Goal: Information Seeking & Learning: Learn about a topic

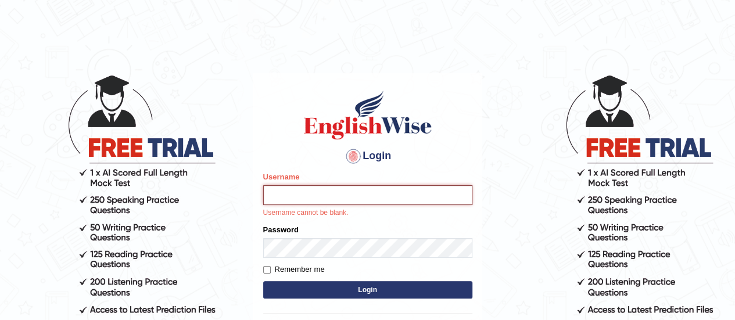
type input "Johncross"
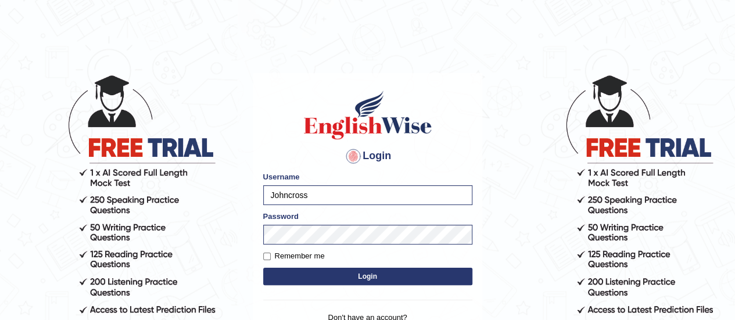
click at [334, 272] on button "Login" at bounding box center [367, 276] width 209 height 17
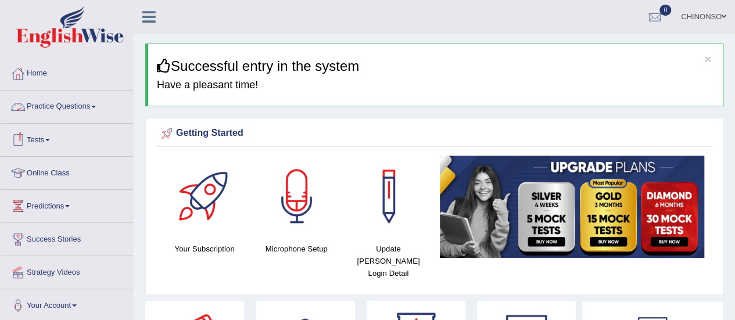
click at [69, 102] on link "Practice Questions" at bounding box center [67, 105] width 132 height 29
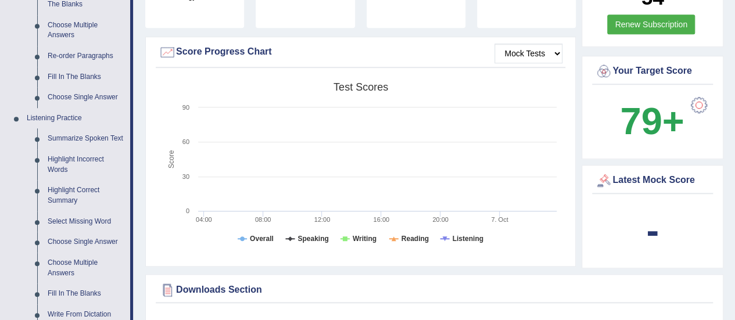
scroll to position [399, 0]
click at [70, 160] on link "Highlight Incorrect Words" at bounding box center [86, 164] width 88 height 31
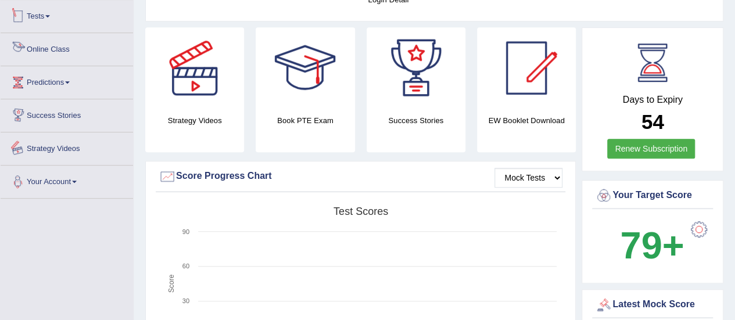
scroll to position [400, 0]
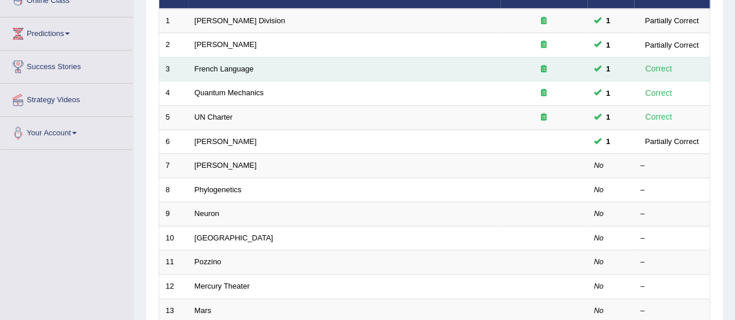
scroll to position [173, 0]
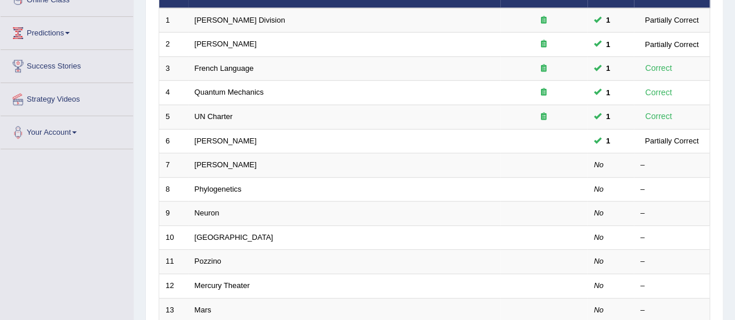
click at [113, 204] on div "Toggle navigation Home Practice Questions Speaking Practice Read Aloud Repeat S…" at bounding box center [367, 208] width 735 height 763
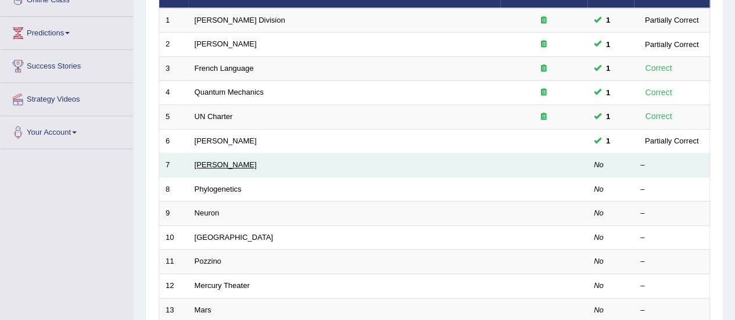
click at [199, 160] on link "[PERSON_NAME]" at bounding box center [226, 164] width 62 height 9
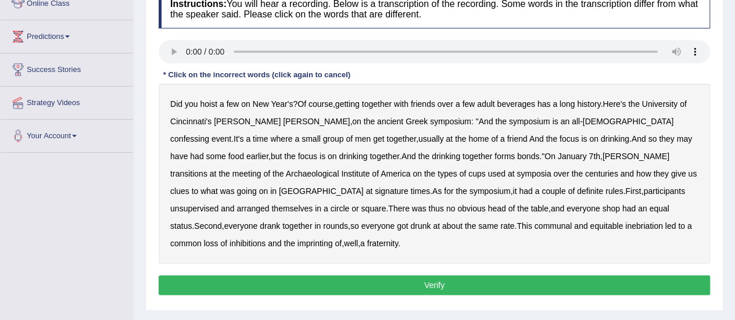
scroll to position [170, 0]
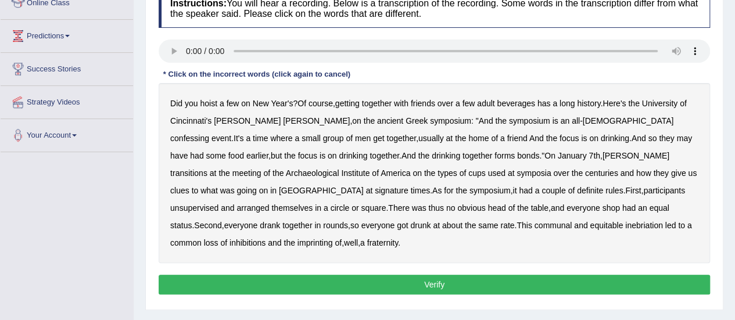
click at [209, 134] on b "confessing" at bounding box center [189, 138] width 39 height 9
click at [659, 139] on b "they" at bounding box center [666, 138] width 15 height 9
click at [408, 186] on b "signature" at bounding box center [392, 190] width 34 height 9
click at [218, 203] on b "unsupervised" at bounding box center [194, 207] width 48 height 9
click at [602, 206] on b "shop" at bounding box center [610, 207] width 17 height 9
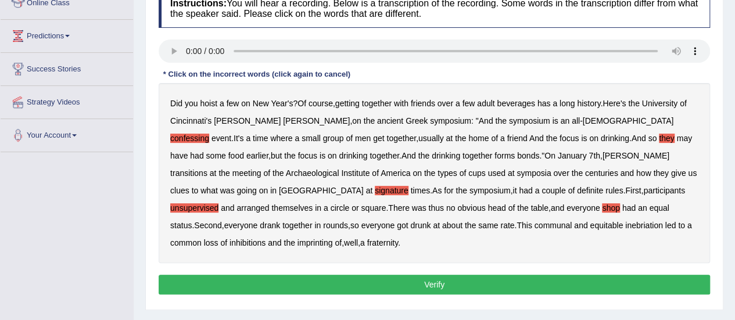
click at [451, 275] on button "Verify" at bounding box center [434, 285] width 551 height 20
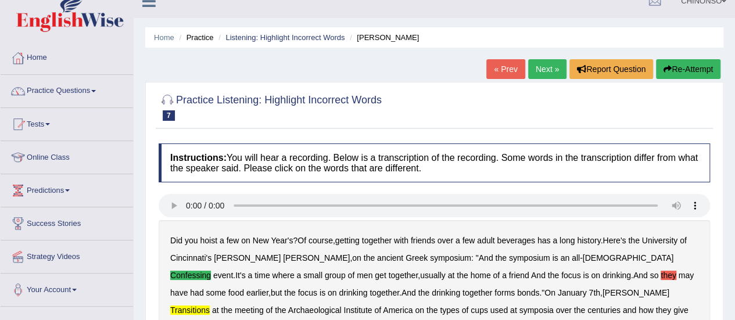
scroll to position [15, 0]
click at [541, 68] on link "Next »" at bounding box center [547, 70] width 38 height 20
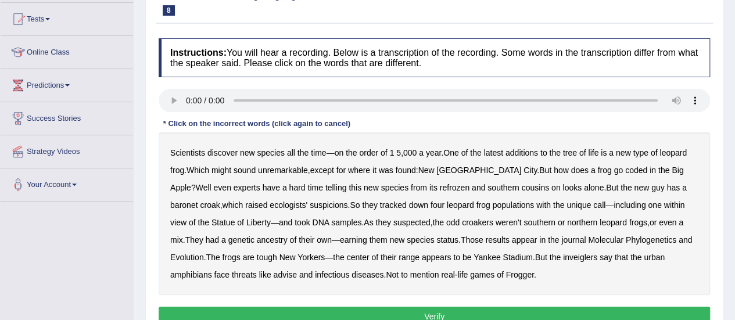
scroll to position [120, 0]
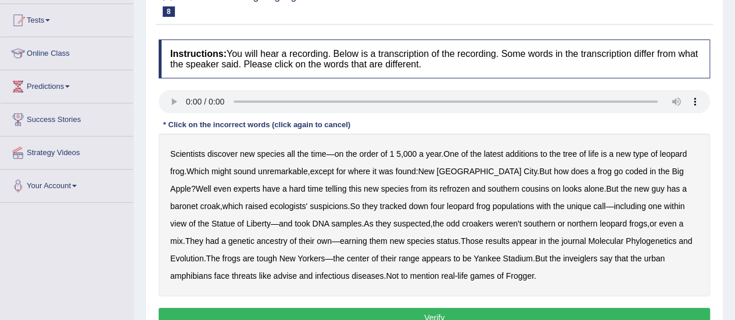
click at [625, 173] on b "coded" at bounding box center [636, 171] width 22 height 9
click at [440, 190] on b "refrozen" at bounding box center [455, 188] width 30 height 9
click at [198, 202] on b "baronet" at bounding box center [183, 206] width 27 height 9
click at [563, 254] on b "inveiglers" at bounding box center [580, 258] width 34 height 9
click at [273, 275] on b "advise" at bounding box center [284, 275] width 23 height 9
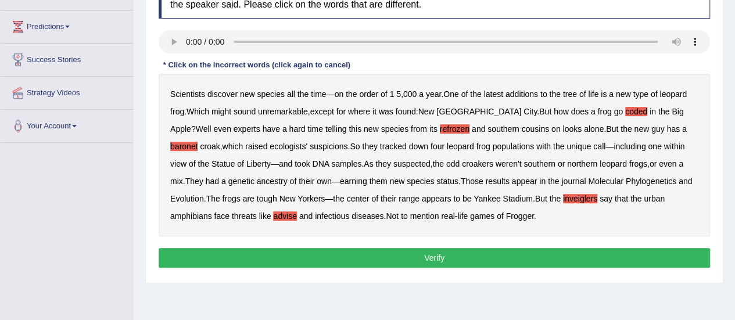
scroll to position [182, 0]
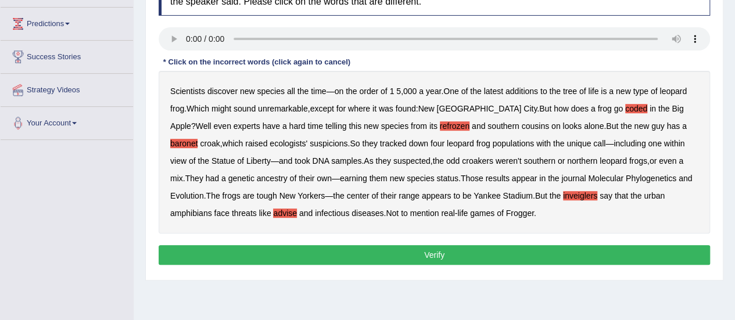
click at [321, 240] on div "Instructions: You will hear a recording. Below is a transcription of the record…" at bounding box center [434, 122] width 557 height 303
click at [317, 247] on button "Verify" at bounding box center [434, 255] width 551 height 20
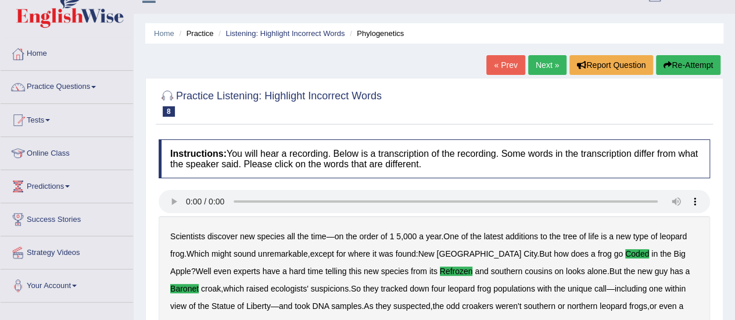
scroll to position [19, 0]
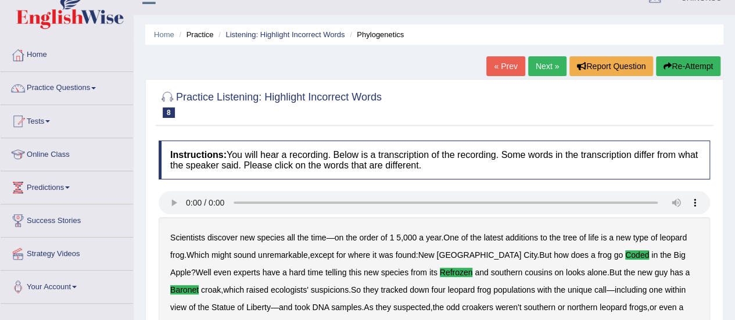
click at [539, 66] on link "Next »" at bounding box center [547, 66] width 38 height 20
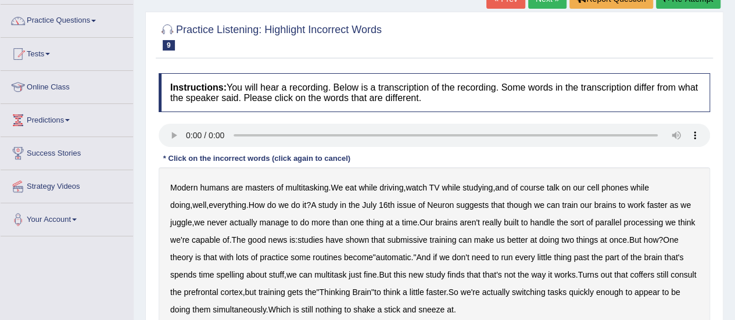
scroll to position [150, 0]
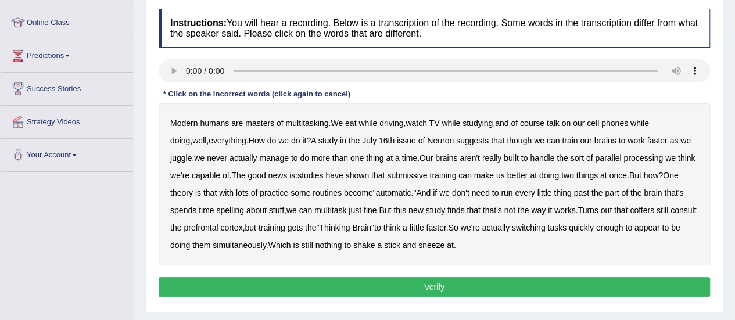
click at [507, 140] on b "though" at bounding box center [519, 140] width 25 height 9
click at [406, 174] on b "submissive" at bounding box center [407, 175] width 40 height 9
click at [630, 207] on b "coffers" at bounding box center [642, 210] width 24 height 9
click at [436, 283] on button "Verify" at bounding box center [434, 287] width 551 height 20
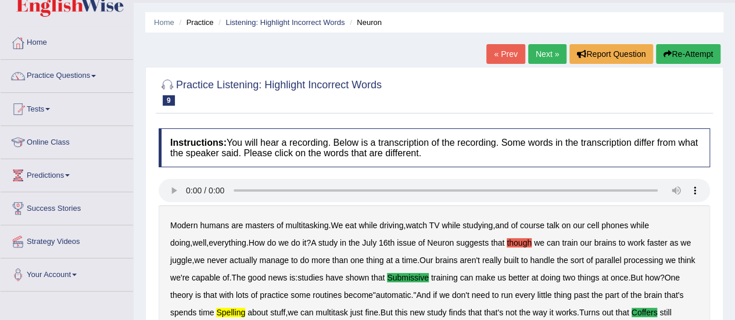
scroll to position [0, 0]
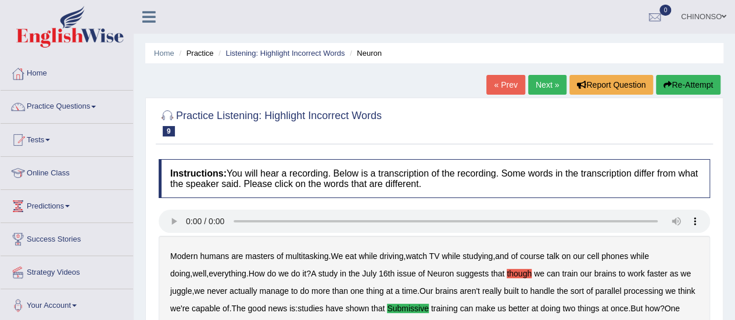
click at [535, 84] on link "Next »" at bounding box center [547, 85] width 38 height 20
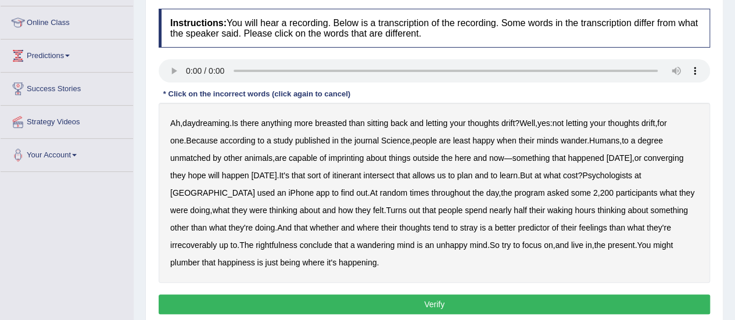
scroll to position [151, 0]
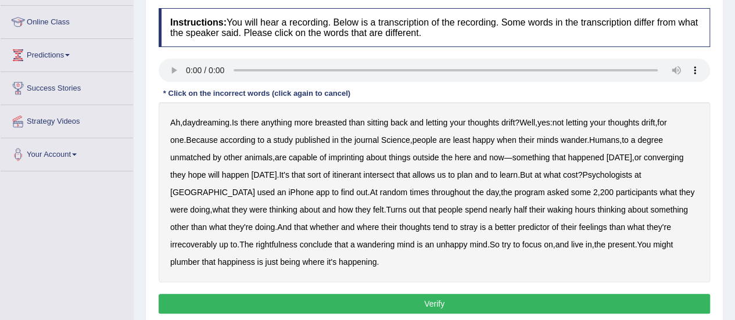
click at [342, 123] on b "breasted" at bounding box center [330, 122] width 31 height 9
click at [328, 155] on b "imprinting" at bounding box center [345, 157] width 35 height 9
click at [644, 155] on b "converging" at bounding box center [664, 157] width 40 height 9
click at [217, 240] on b "irrecoverably" at bounding box center [193, 244] width 46 height 9
click at [256, 243] on b "rightfulness" at bounding box center [277, 244] width 42 height 9
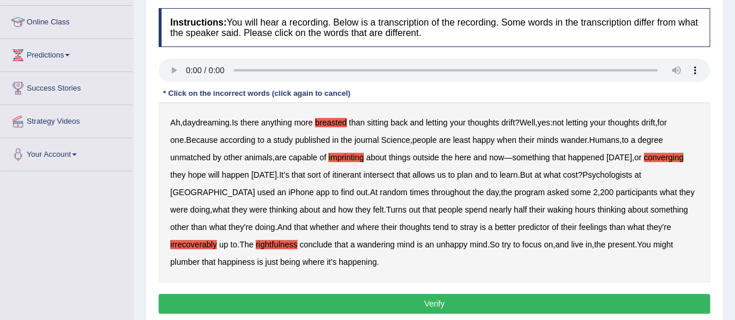
click at [200, 257] on b "plumber" at bounding box center [185, 261] width 30 height 9
click at [392, 298] on button "Verify" at bounding box center [434, 304] width 551 height 20
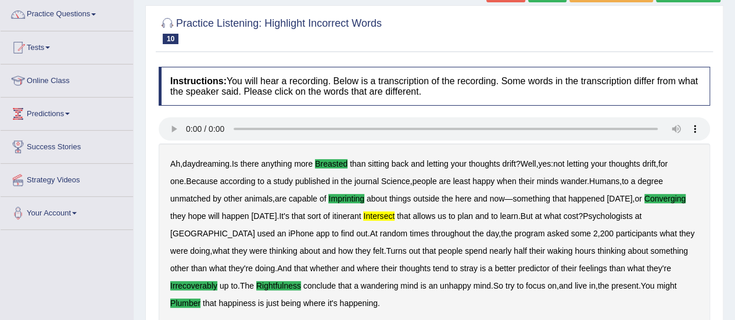
scroll to position [24, 0]
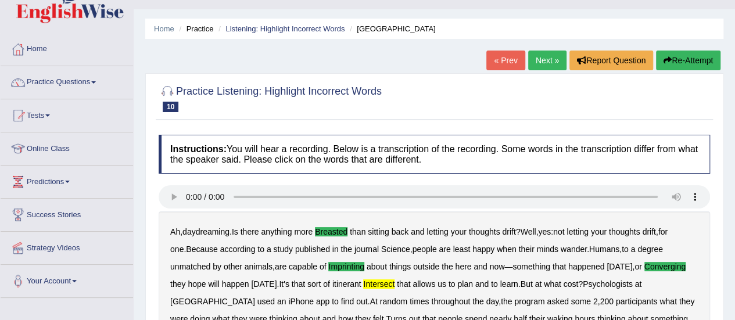
click at [542, 58] on link "Next »" at bounding box center [547, 61] width 38 height 20
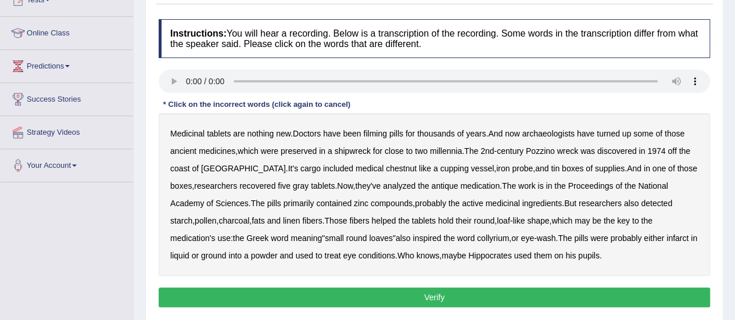
scroll to position [142, 0]
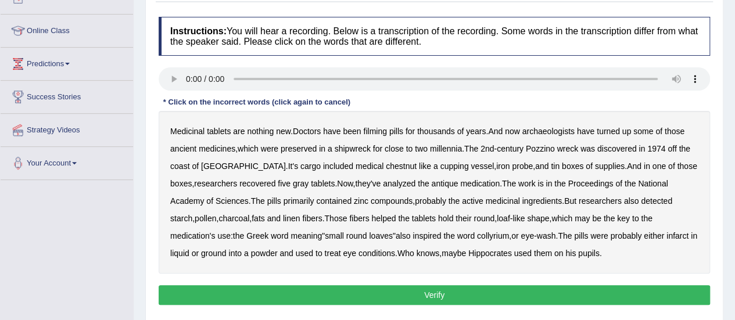
click at [378, 128] on b "filming" at bounding box center [374, 131] width 23 height 9
click at [386, 164] on b "chestnut" at bounding box center [401, 166] width 31 height 9
click at [433, 292] on button "Verify" at bounding box center [434, 295] width 551 height 20
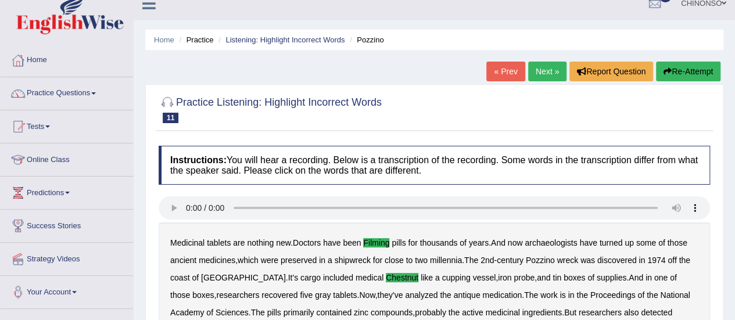
scroll to position [0, 0]
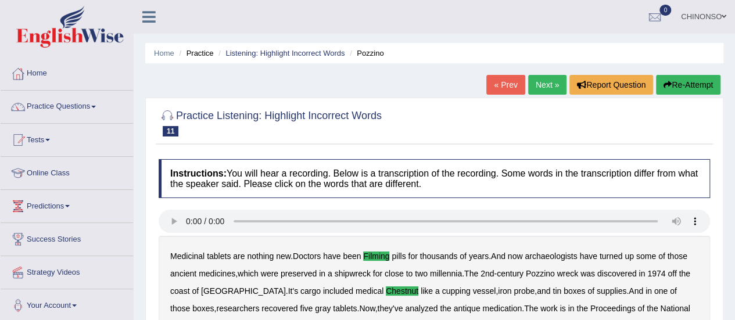
click at [544, 82] on link "Next »" at bounding box center [547, 85] width 38 height 20
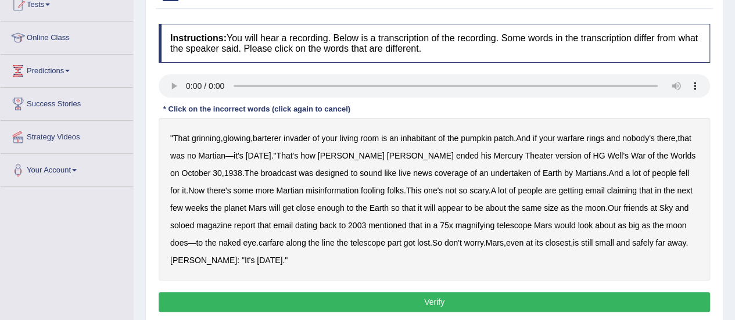
scroll to position [136, 0]
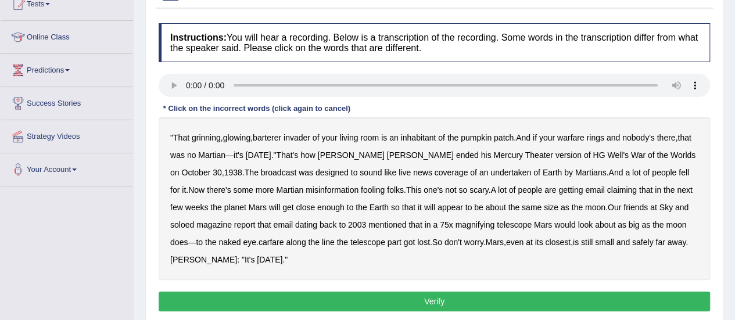
click at [264, 137] on b "barterer" at bounding box center [267, 137] width 28 height 9
click at [580, 131] on div "" That grinning , glowing , barterer invader of your living room is an inhabita…" at bounding box center [434, 198] width 551 height 163
click at [578, 137] on b "warfare" at bounding box center [570, 137] width 27 height 9
click at [490, 171] on b "undertaken" at bounding box center [510, 172] width 41 height 9
click at [185, 225] on b "soloed" at bounding box center [182, 224] width 24 height 9
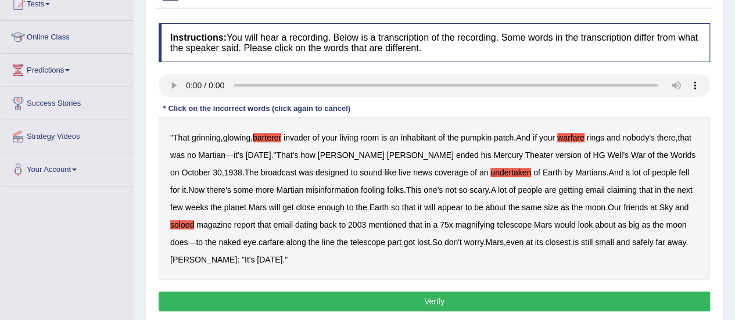
click at [280, 240] on b "carfare" at bounding box center [272, 242] width 26 height 9
click at [209, 257] on b "Welles" at bounding box center [203, 259] width 67 height 9
click at [205, 258] on b "Welles" at bounding box center [203, 259] width 67 height 9
click at [489, 301] on button "Verify" at bounding box center [434, 302] width 551 height 20
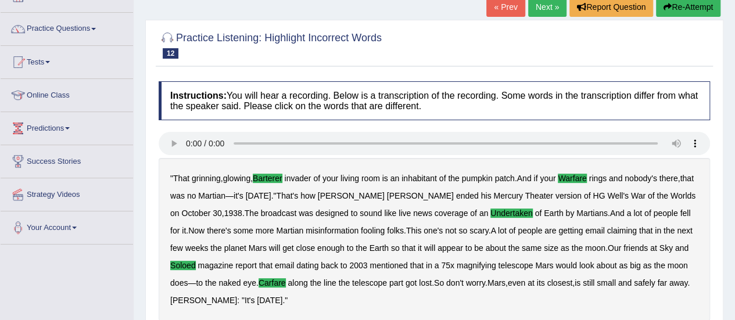
scroll to position [0, 0]
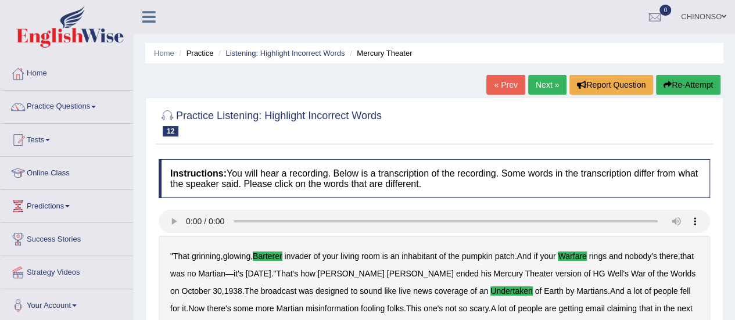
click at [542, 82] on link "Next »" at bounding box center [547, 85] width 38 height 20
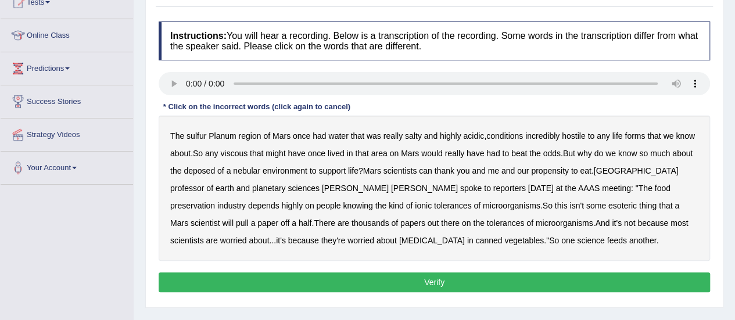
scroll to position [141, 0]
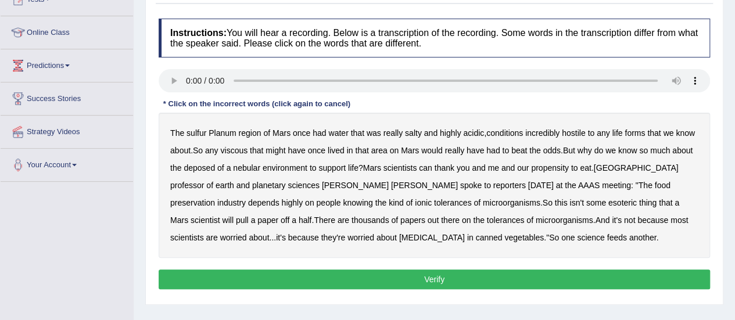
click at [203, 131] on b "sulfur" at bounding box center [197, 132] width 20 height 9
click at [234, 149] on b "viscous" at bounding box center [233, 150] width 27 height 9
click at [206, 168] on b "deposed" at bounding box center [199, 167] width 31 height 9
click at [312, 216] on b "half" at bounding box center [305, 220] width 13 height 9
click at [432, 278] on button "Verify" at bounding box center [434, 280] width 551 height 20
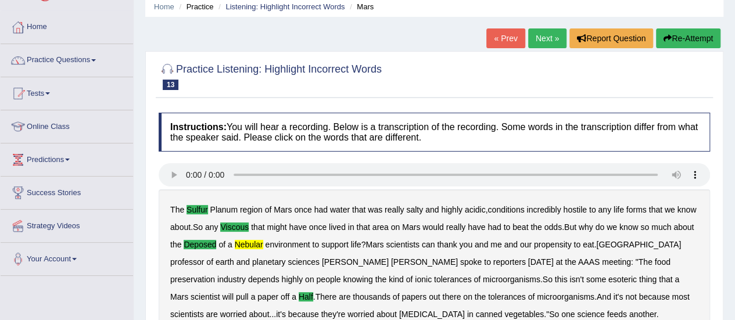
scroll to position [34, 0]
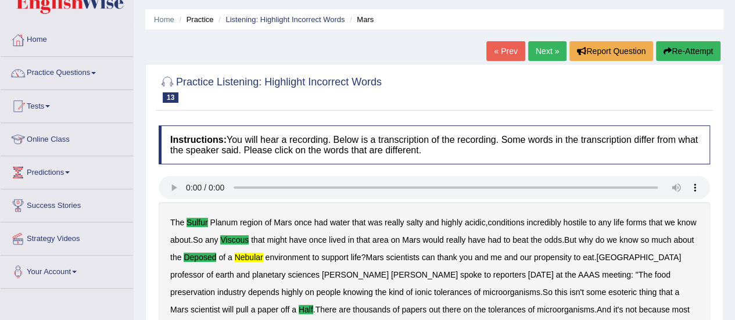
click at [537, 51] on link "Next »" at bounding box center [547, 51] width 38 height 20
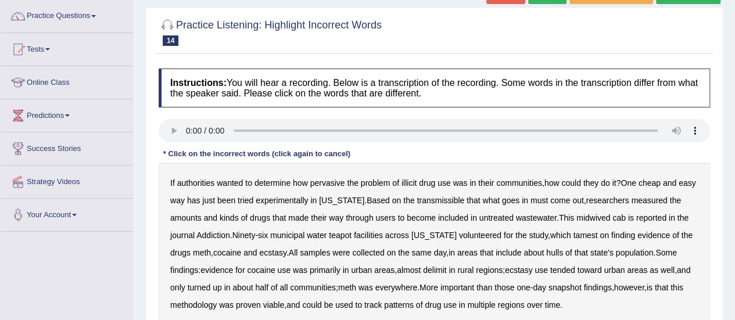
scroll to position [96, 0]
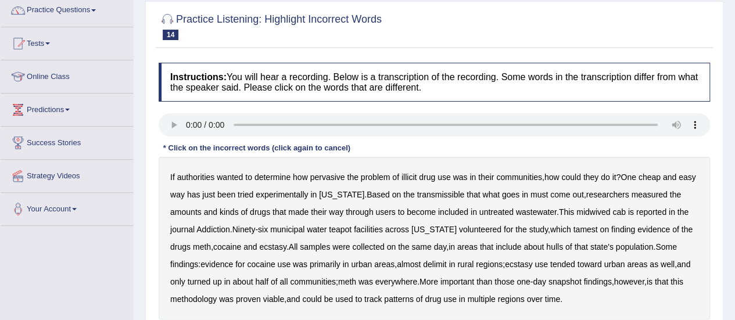
click at [456, 192] on b "transmissible" at bounding box center [441, 194] width 48 height 9
click at [591, 210] on b "midwived" at bounding box center [593, 211] width 34 height 9
click at [573, 227] on b "tamest" at bounding box center [585, 229] width 24 height 9
click at [563, 246] on b "hulls" at bounding box center [554, 246] width 17 height 9
click at [444, 261] on b "delimit" at bounding box center [434, 264] width 23 height 9
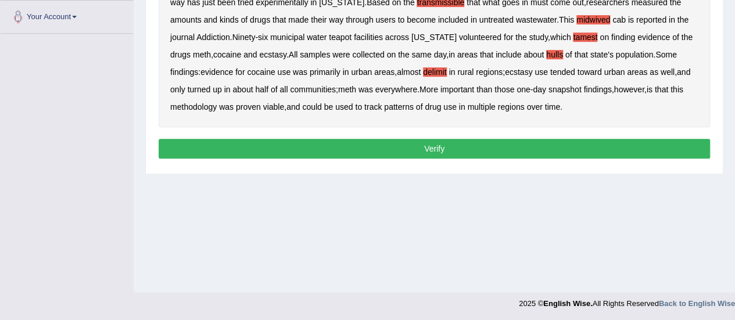
scroll to position [289, 0]
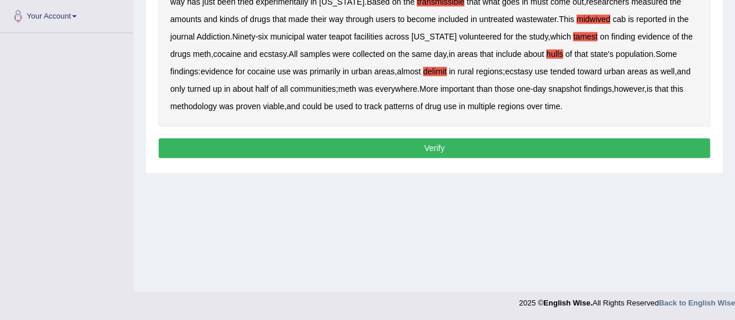
click at [371, 144] on button "Verify" at bounding box center [434, 148] width 551 height 20
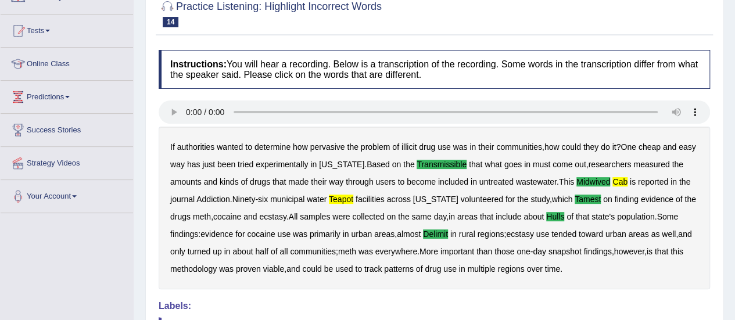
scroll to position [0, 0]
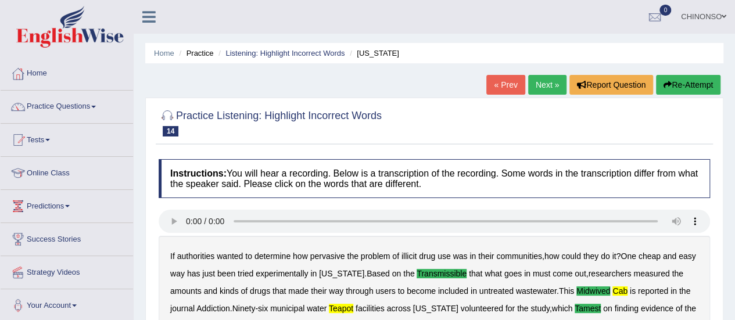
click at [543, 82] on link "Next »" at bounding box center [547, 85] width 38 height 20
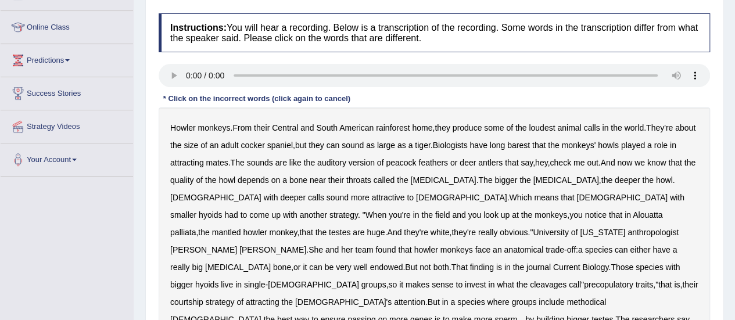
scroll to position [147, 0]
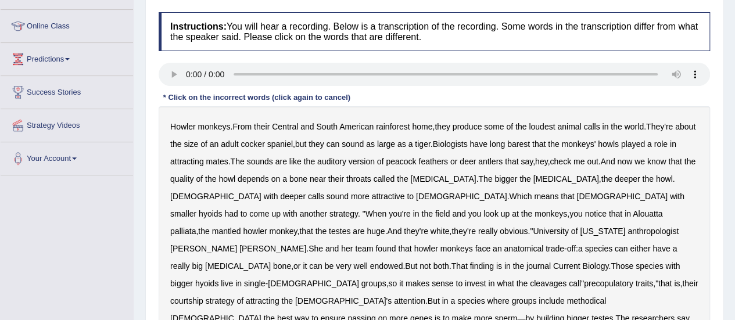
click at [530, 142] on b "barest" at bounding box center [518, 143] width 23 height 9
click at [503, 158] on b "antlers" at bounding box center [490, 161] width 24 height 9
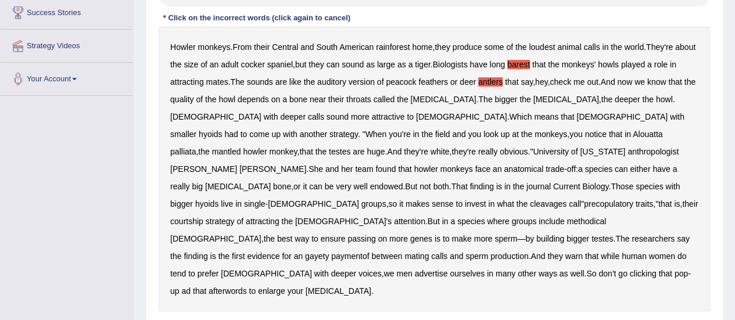
scroll to position [229, 0]
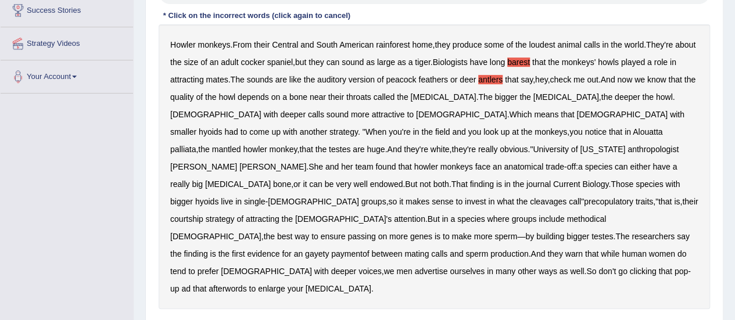
click at [530, 197] on b "cleavages" at bounding box center [548, 201] width 37 height 9
click at [566, 214] on b "methodical" at bounding box center [586, 218] width 40 height 9
click at [329, 249] on b "gayety" at bounding box center [317, 253] width 24 height 9
click at [246, 284] on b "afterwords" at bounding box center [228, 288] width 38 height 9
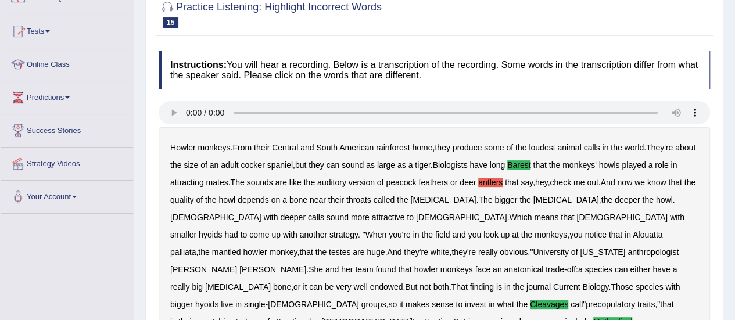
scroll to position [0, 0]
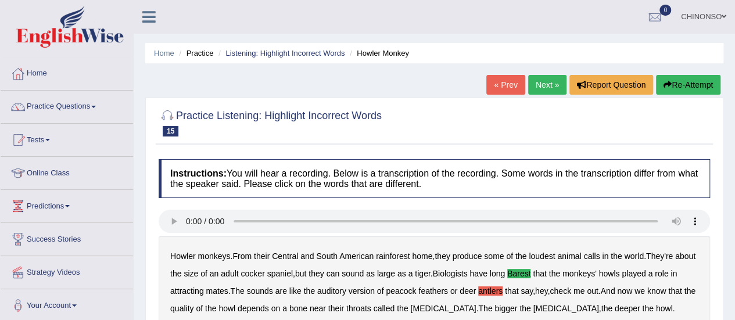
click at [546, 78] on link "Next »" at bounding box center [547, 85] width 38 height 20
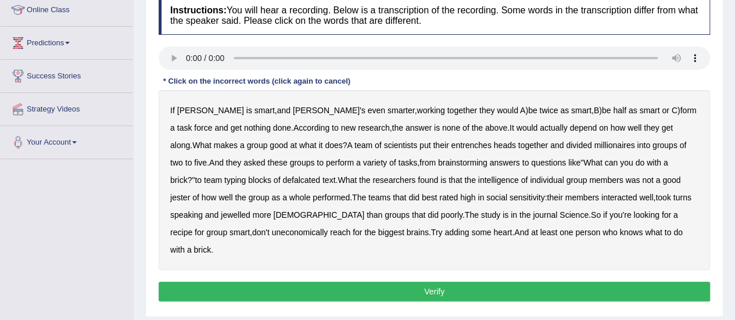
scroll to position [166, 0]
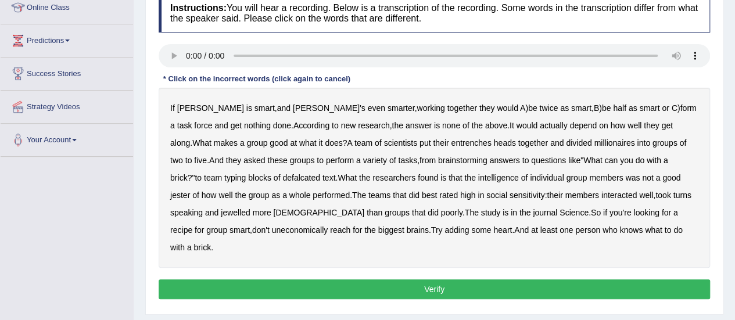
click at [451, 142] on b "entrenches" at bounding box center [471, 142] width 40 height 9
click at [594, 142] on b "millionaires" at bounding box center [614, 142] width 41 height 9
click at [282, 176] on b "defalcated" at bounding box center [301, 177] width 38 height 9
click at [190, 191] on b "jester" at bounding box center [180, 195] width 20 height 9
click at [221, 211] on b "jewelled" at bounding box center [236, 212] width 30 height 9
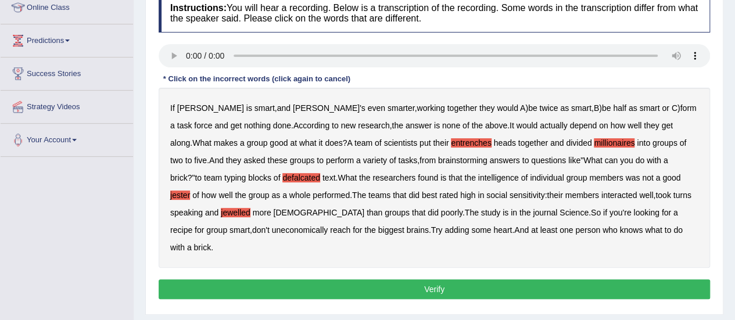
click at [272, 227] on b "uneconomically" at bounding box center [300, 229] width 56 height 9
click at [499, 279] on button "Verify" at bounding box center [434, 289] width 551 height 20
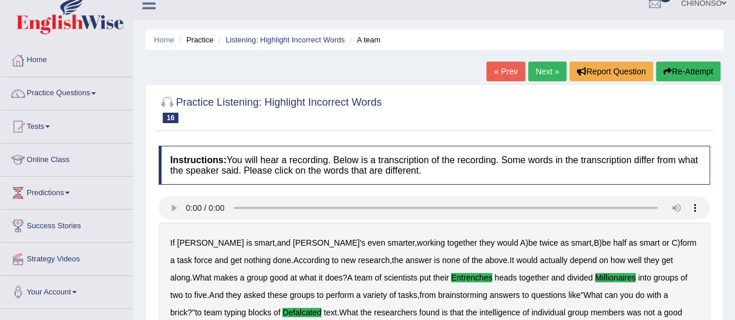
scroll to position [0, 0]
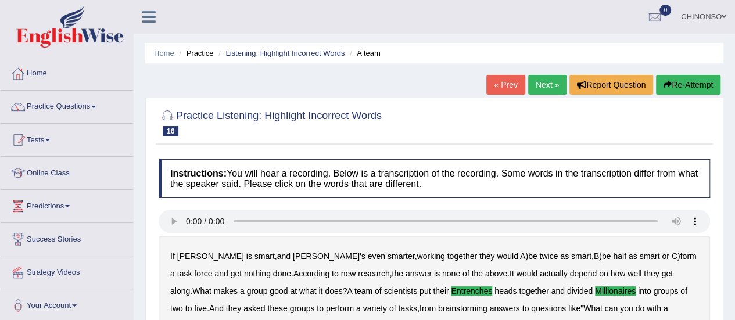
click at [547, 89] on link "Next »" at bounding box center [547, 85] width 38 height 20
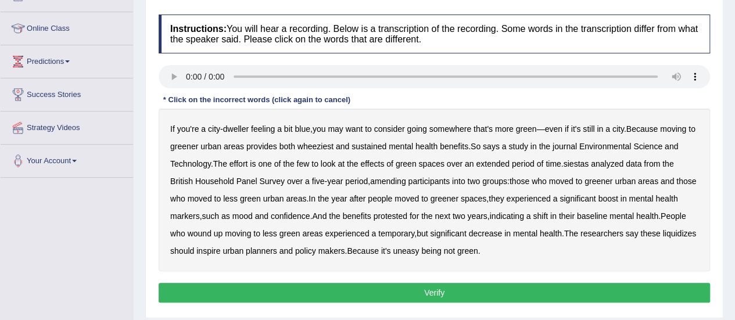
scroll to position [146, 0]
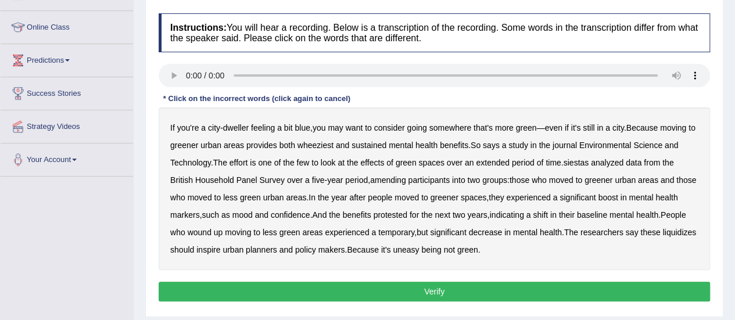
click at [334, 144] on b "wheeziest" at bounding box center [315, 145] width 36 height 9
click at [586, 160] on b "siestas" at bounding box center [576, 162] width 26 height 9
click at [399, 176] on b "amending" at bounding box center [388, 179] width 36 height 9
click at [211, 234] on b "wound" at bounding box center [200, 232] width 24 height 9
click at [662, 237] on b "liquidizes" at bounding box center [679, 232] width 34 height 9
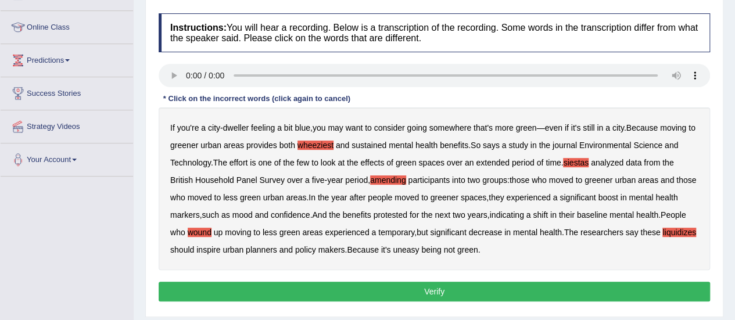
click at [421, 289] on button "Verify" at bounding box center [434, 292] width 551 height 20
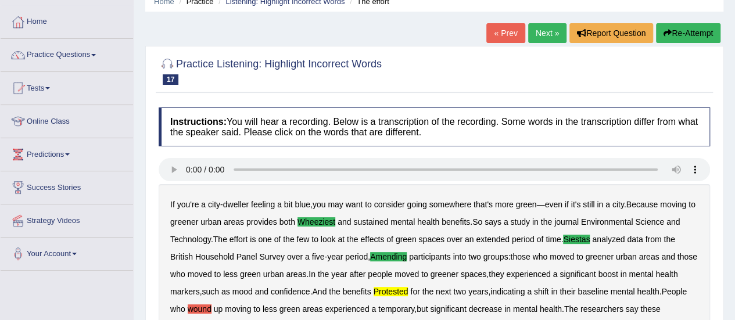
scroll to position [0, 0]
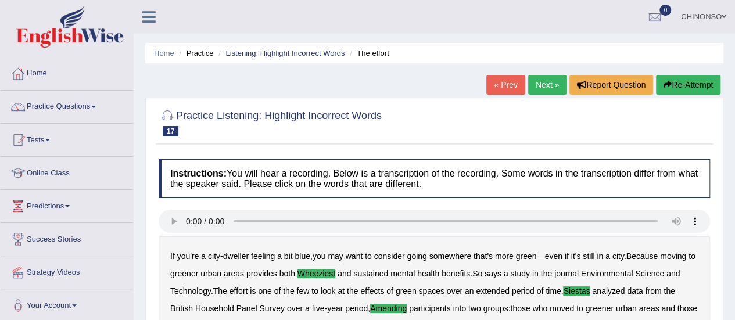
click at [533, 79] on link "Next »" at bounding box center [547, 85] width 38 height 20
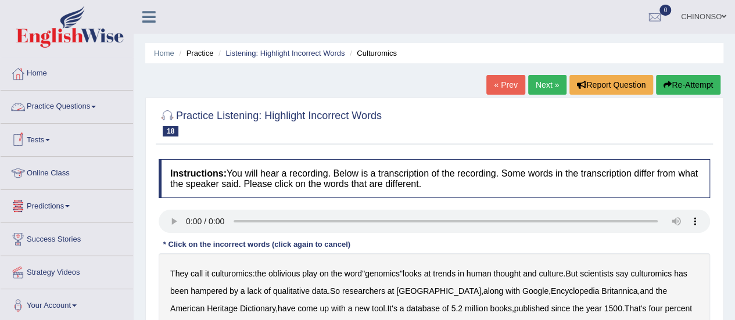
click at [59, 107] on link "Practice Questions" at bounding box center [67, 105] width 132 height 29
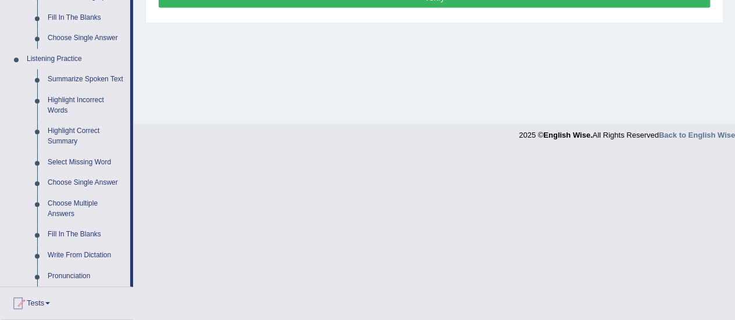
scroll to position [457, 0]
click at [56, 232] on link "Fill In The Blanks" at bounding box center [86, 234] width 88 height 21
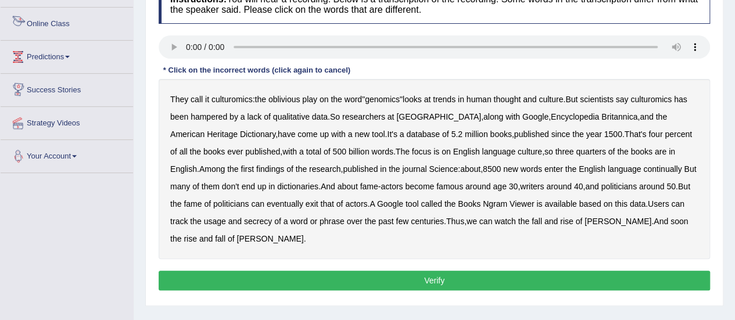
scroll to position [203, 0]
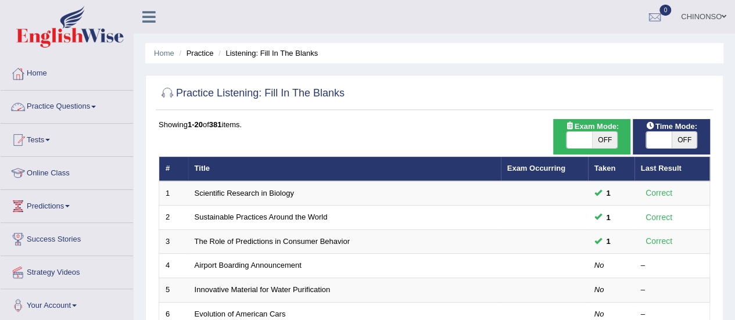
click at [71, 106] on link "Practice Questions" at bounding box center [67, 105] width 132 height 29
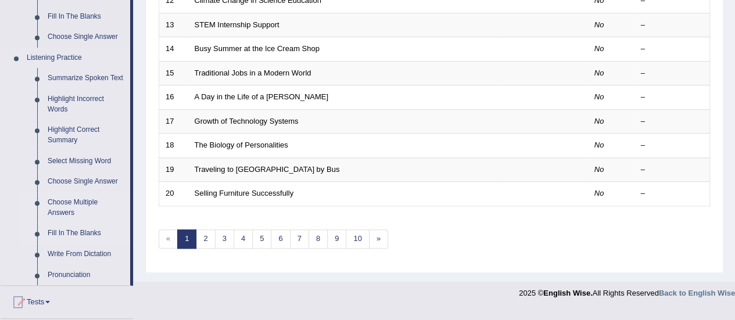
scroll to position [458, 0]
click at [89, 180] on link "Choose Single Answer" at bounding box center [86, 182] width 88 height 21
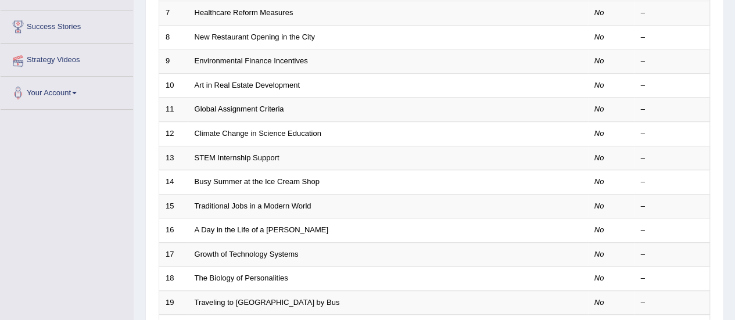
scroll to position [181, 0]
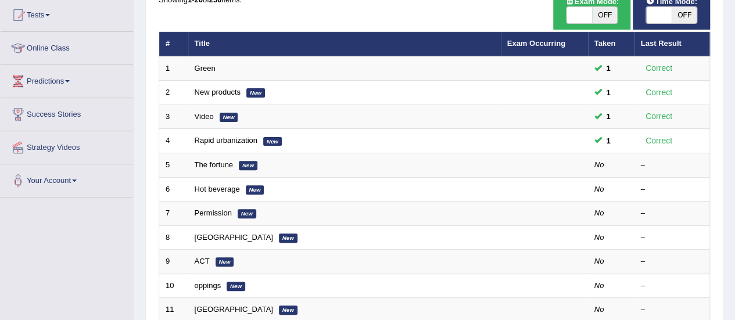
scroll to position [124, 0]
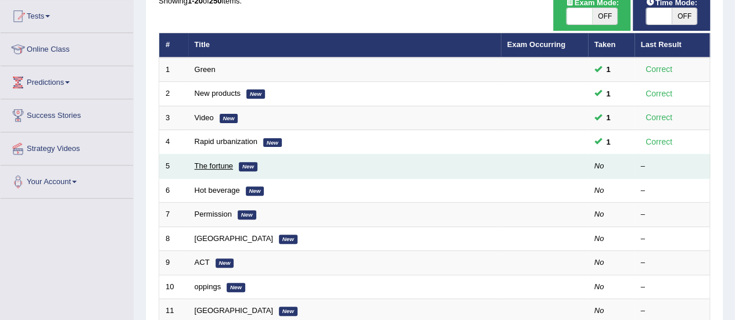
click at [212, 167] on link "The fortune" at bounding box center [214, 166] width 39 height 9
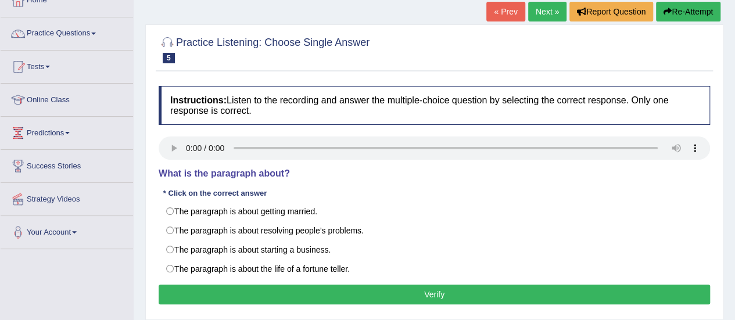
scroll to position [73, 0]
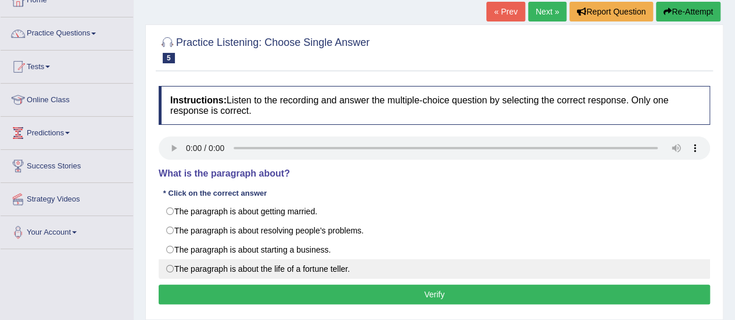
click at [171, 268] on label "The paragraph is about the life of a fortune teller." at bounding box center [434, 269] width 551 height 20
radio input "true"
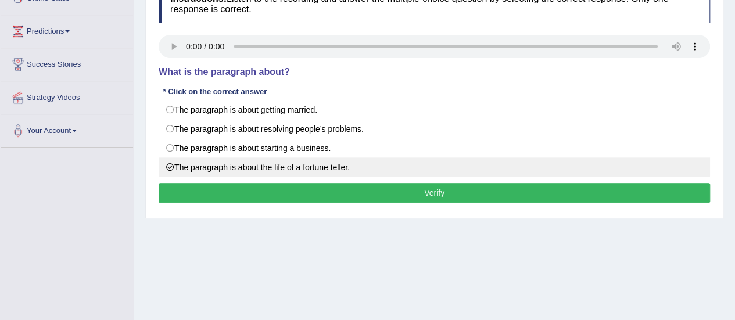
scroll to position [184, 0]
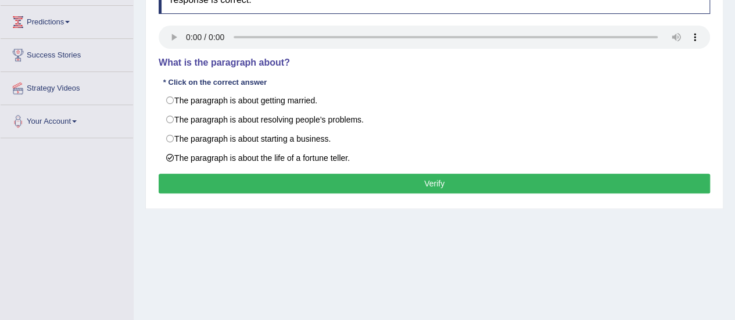
click at [314, 178] on button "Verify" at bounding box center [434, 184] width 551 height 20
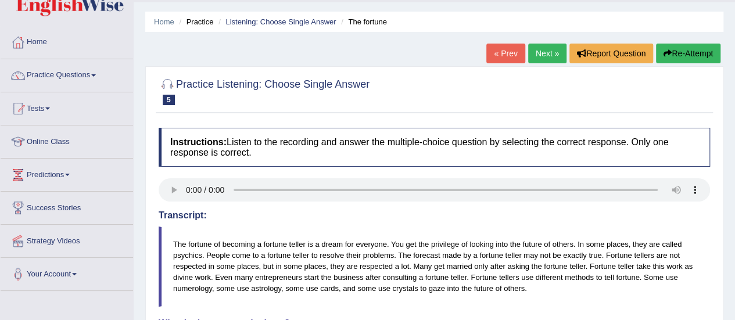
scroll to position [31, 0]
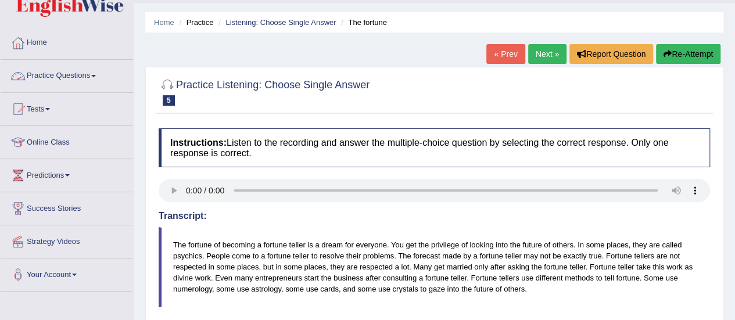
click at [88, 74] on link "Practice Questions" at bounding box center [67, 74] width 132 height 29
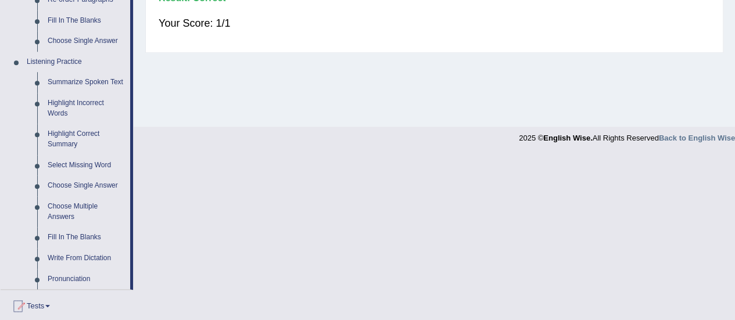
scroll to position [453, 0]
click at [70, 132] on link "Highlight Correct Summary" at bounding box center [86, 140] width 88 height 31
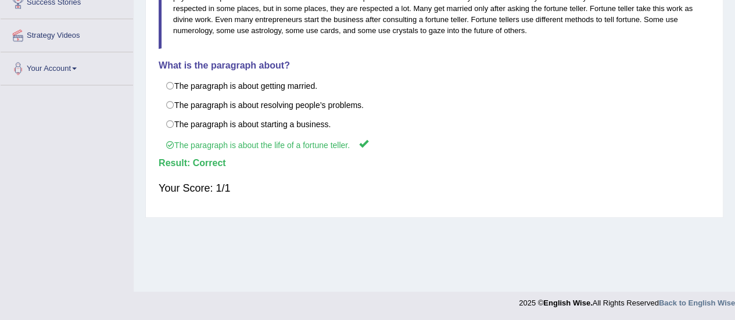
scroll to position [159, 0]
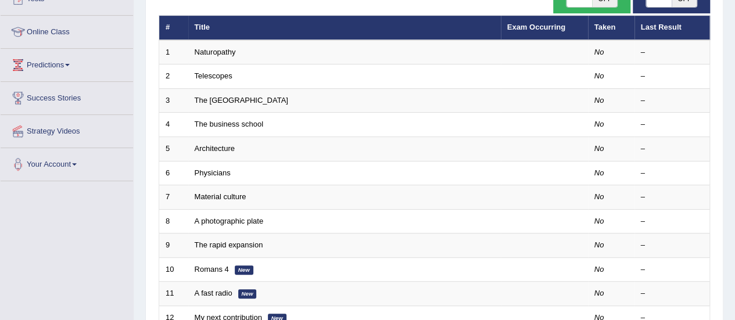
scroll to position [168, 0]
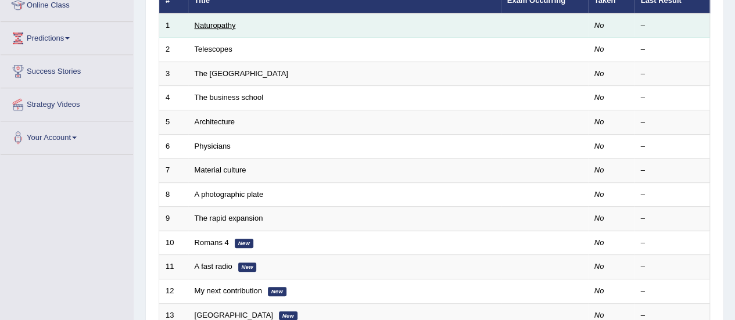
click at [205, 23] on link "Naturopathy" at bounding box center [215, 25] width 41 height 9
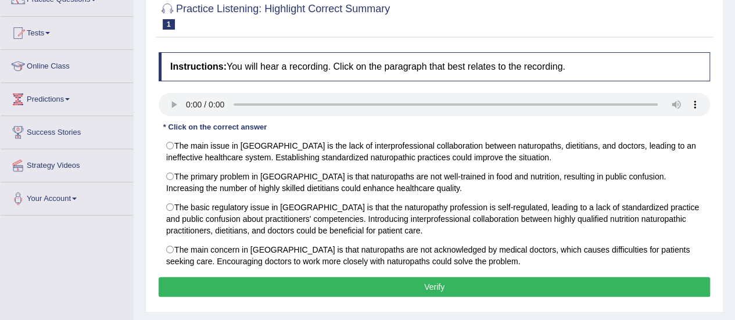
scroll to position [109, 0]
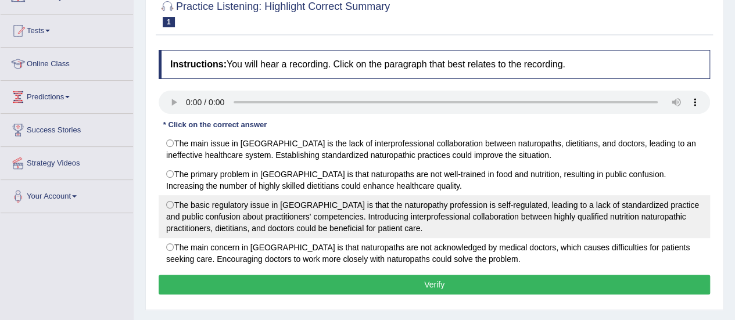
click at [170, 203] on label "The basic regulatory issue in Australia is that the naturopathy profession is s…" at bounding box center [434, 216] width 551 height 43
radio input "true"
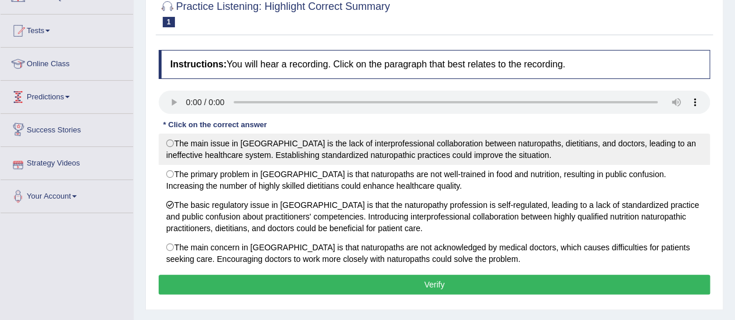
click at [168, 139] on label "The main issue in Australia is the lack of interprofessional collaboration betw…" at bounding box center [434, 149] width 551 height 31
radio input "true"
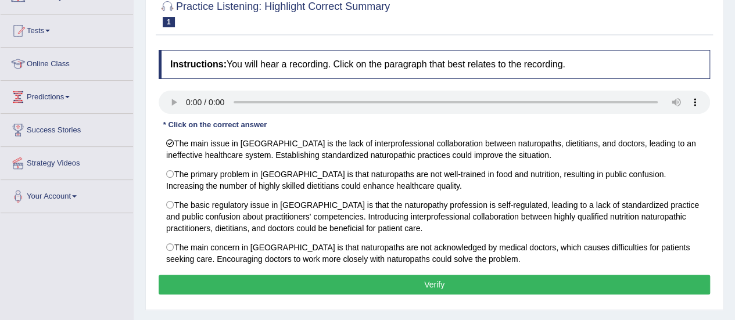
click at [433, 278] on button "Verify" at bounding box center [434, 285] width 551 height 20
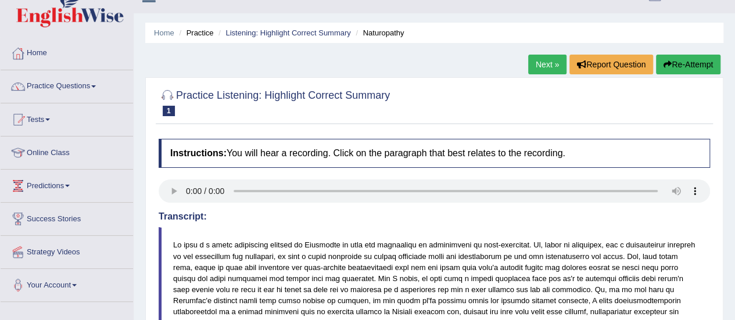
scroll to position [18, 0]
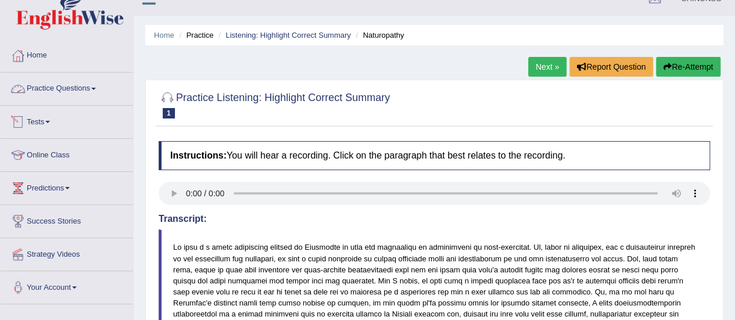
click at [87, 87] on link "Practice Questions" at bounding box center [67, 87] width 132 height 29
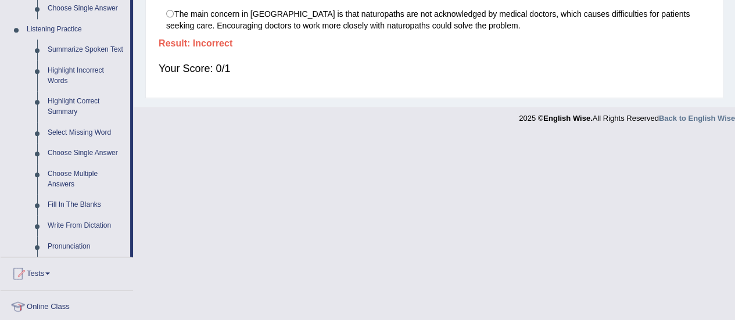
scroll to position [485, 0]
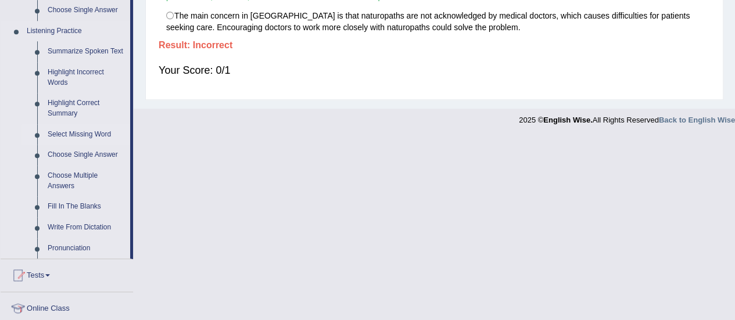
click at [64, 135] on link "Select Missing Word" at bounding box center [86, 134] width 88 height 21
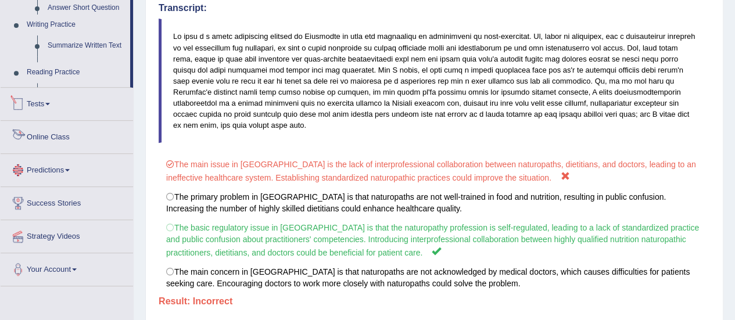
scroll to position [291, 0]
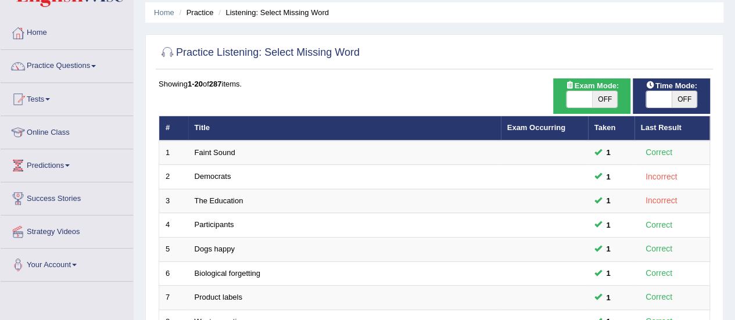
scroll to position [40, 0]
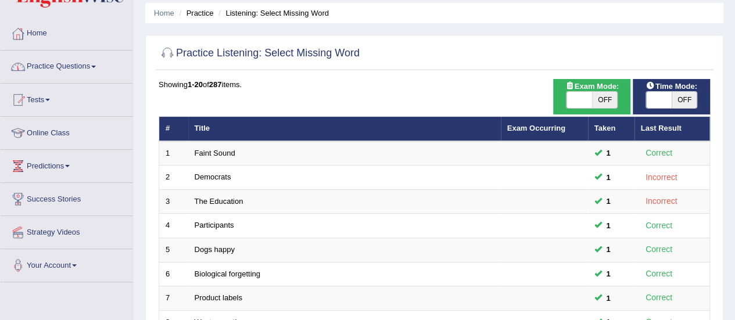
click at [49, 63] on link "Practice Questions" at bounding box center [67, 65] width 132 height 29
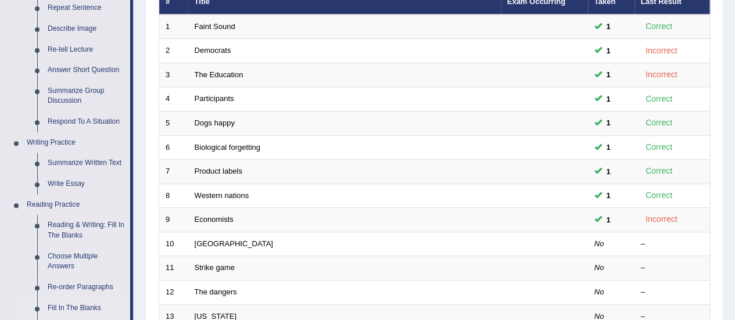
scroll to position [149, 0]
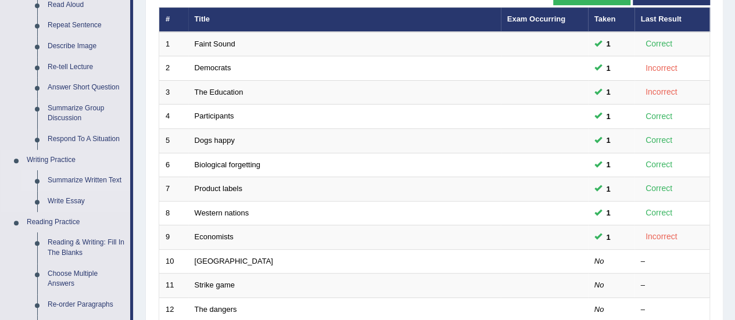
click at [68, 178] on link "Summarize Written Text" at bounding box center [86, 180] width 88 height 21
click at [68, 178] on ul "Speaking Practice Read Aloud Repeat Sentence Describe Image Re-tell Lecture Ans…" at bounding box center [66, 283] width 130 height 619
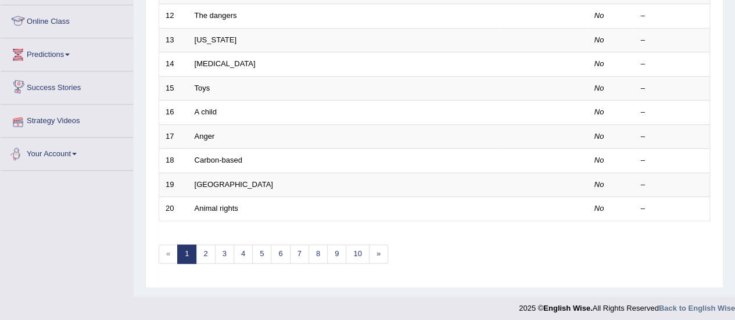
scroll to position [324, 0]
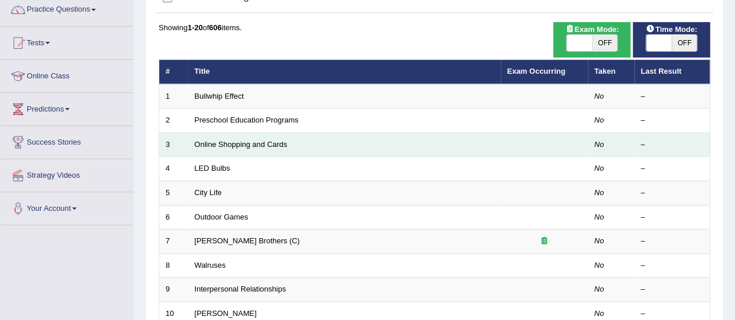
scroll to position [95, 0]
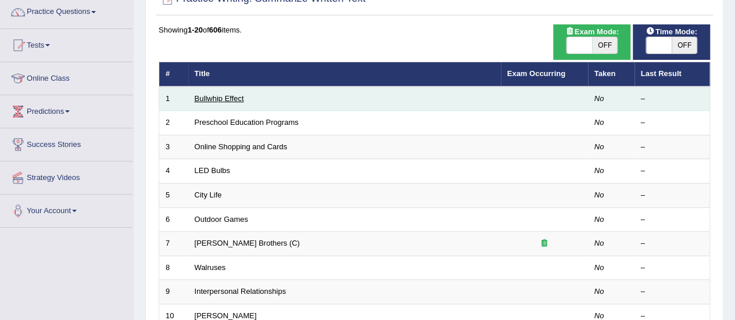
click at [228, 97] on link "Bullwhip Effect" at bounding box center [219, 98] width 49 height 9
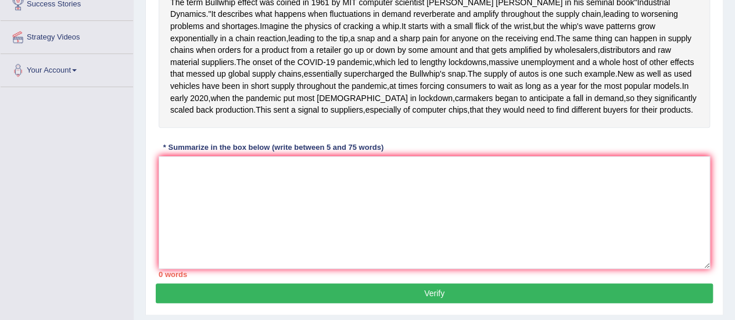
scroll to position [227, 0]
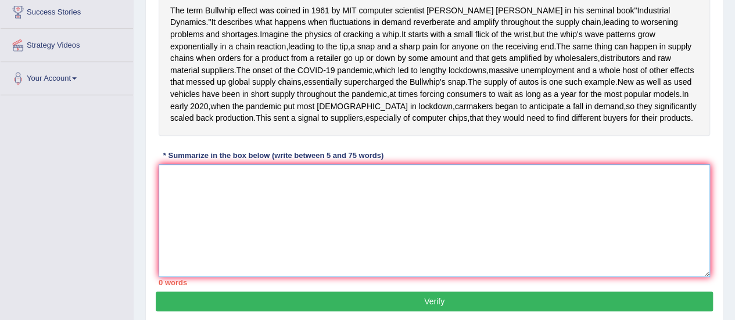
click at [173, 239] on textarea at bounding box center [434, 220] width 551 height 113
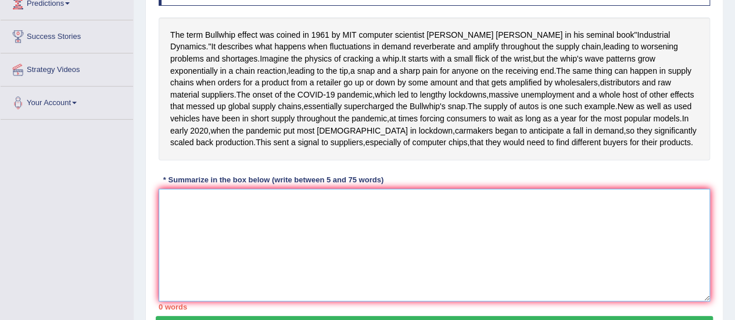
scroll to position [203, 0]
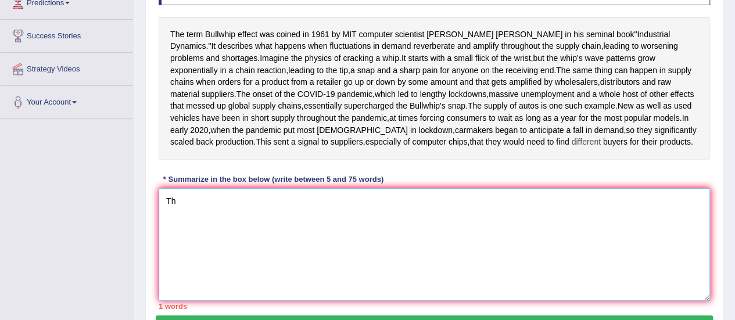
type textarea "T"
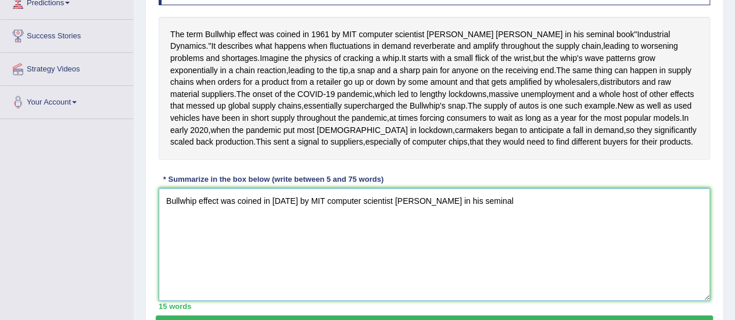
click at [317, 259] on textarea "Bullwhip effect was coined in [DATE] by MIT computer scientist [PERSON_NAME] in…" at bounding box center [434, 244] width 551 height 113
type textarea "Bullwhip effect was coined in [DATE] by computer scientist [PERSON_NAME] in his…"
drag, startPoint x: 164, startPoint y: 257, endPoint x: 493, endPoint y: 250, distance: 328.3
click at [493, 250] on textarea "Bullwhip effect was coined in [DATE] by computer scientist [PERSON_NAME] in his…" at bounding box center [434, 244] width 551 height 113
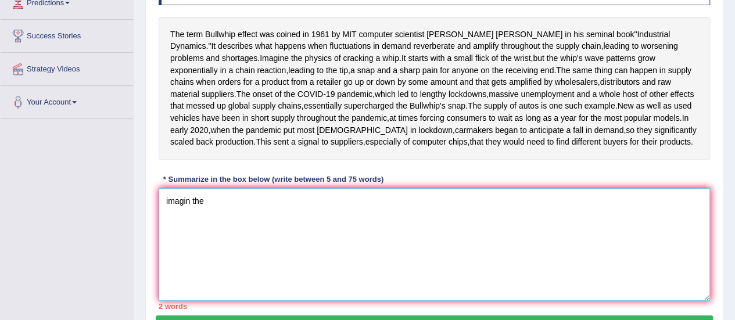
click at [169, 261] on textarea "imagin the" at bounding box center [434, 244] width 551 height 113
click at [213, 259] on textarea "Imagin the" at bounding box center [434, 244] width 551 height 113
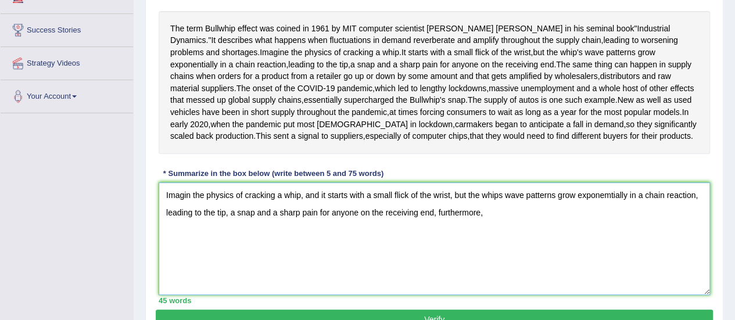
scroll to position [210, 0]
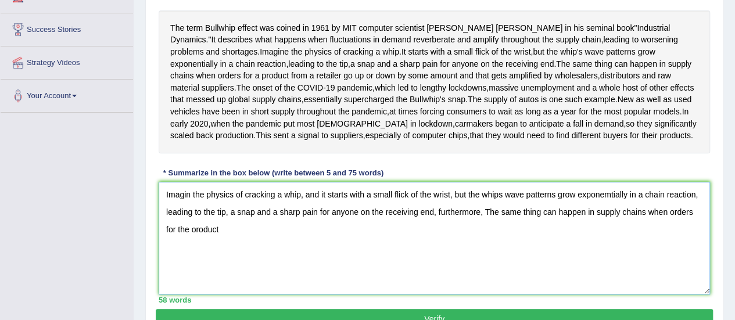
click at [194, 289] on textarea "Imagin the physics of cracking a whip, and it starts with a small flick of the …" at bounding box center [434, 238] width 551 height 113
click at [218, 287] on textarea "Imagin the physics of cracking a whip, and it starts with a small flick of the …" at bounding box center [434, 238] width 551 height 113
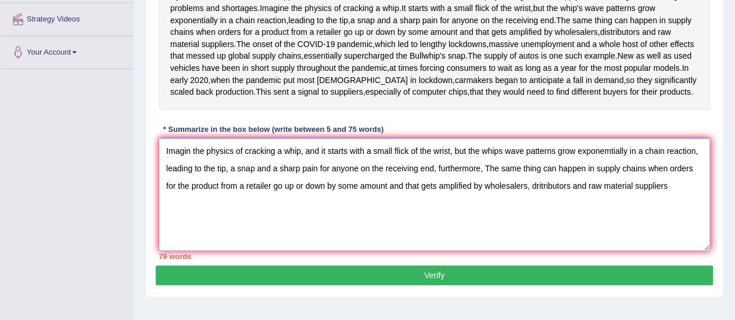
scroll to position [252, 0]
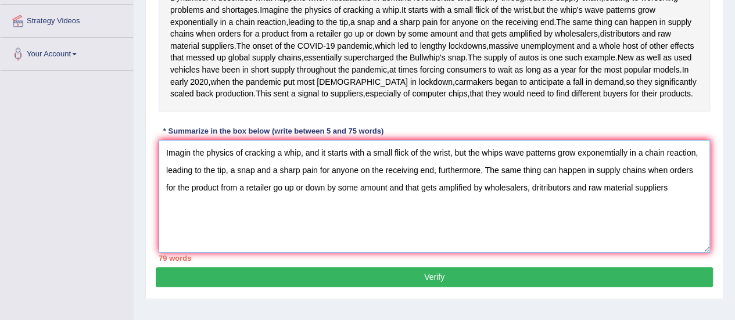
drag, startPoint x: 482, startPoint y: 225, endPoint x: 578, endPoint y: 229, distance: 96.0
click at [578, 229] on textarea "Imagin the physics of cracking a whip, and it starts with a small flick of the …" at bounding box center [434, 196] width 551 height 113
click at [489, 230] on textarea "Imagin the physics of cracking a whip, and it starts with a small flick of the …" at bounding box center [434, 196] width 551 height 113
drag, startPoint x: 485, startPoint y: 227, endPoint x: 682, endPoint y: 242, distance: 197.0
click at [682, 242] on textarea "Imagin the physics of cracking a whip, and it starts with a small flick of the …" at bounding box center [434, 196] width 551 height 113
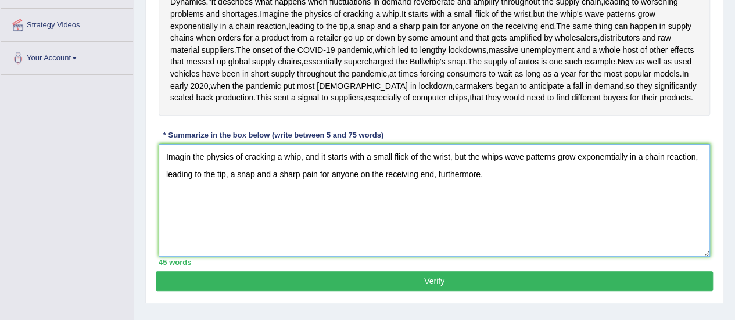
scroll to position [245, 0]
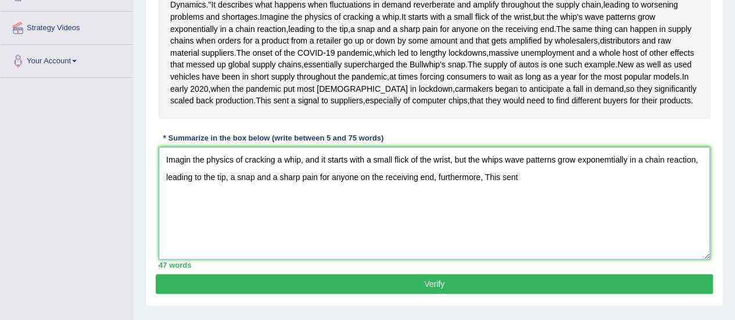
click at [489, 232] on textarea "Imagin the physics of cracking a whip, and it starts with a small flick of the …" at bounding box center [434, 203] width 551 height 113
click at [522, 236] on textarea "Imagin the physics of cracking a whip, and it starts with a small flick of the …" at bounding box center [434, 203] width 551 height 113
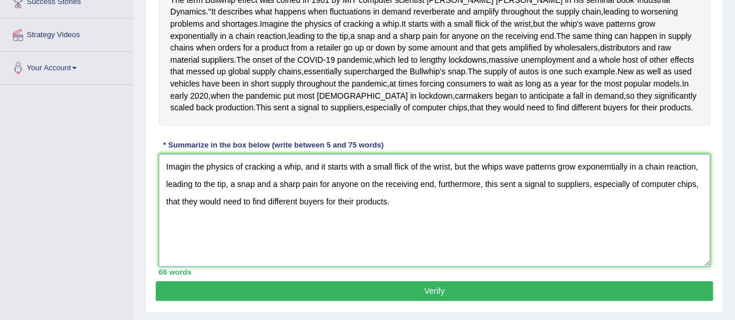
scroll to position [238, 0]
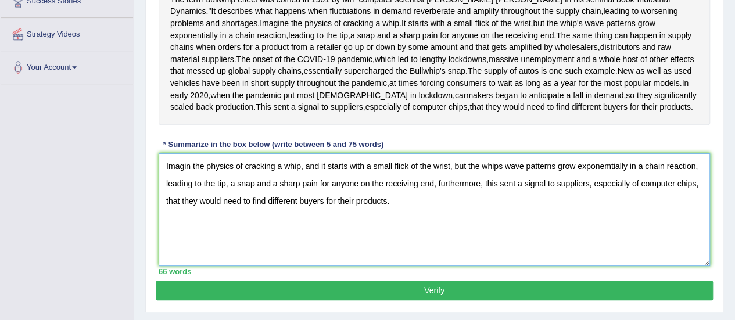
click at [485, 241] on textarea "Imagin the physics of cracking a whip, and it starts with a small flick of the …" at bounding box center [434, 209] width 551 height 113
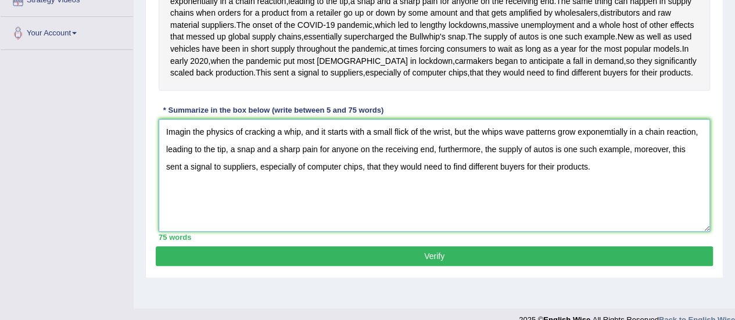
scroll to position [326, 0]
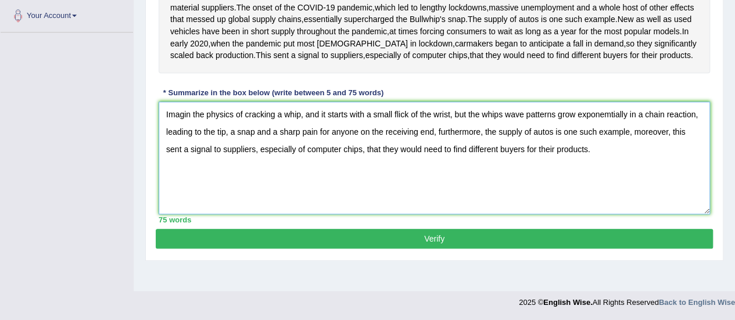
click at [608, 137] on textarea "Imagin the physics of cracking a whip, and it starts with a small flick of the …" at bounding box center [434, 158] width 551 height 113
click at [497, 136] on textarea "Imagin the physics of cracking a whip, and it starts with a small flick of the …" at bounding box center [434, 158] width 551 height 113
type textarea "Imagin the physics of cracking a whip, and it starts with a small flick of the …"
click at [489, 249] on button "Verify" at bounding box center [434, 239] width 557 height 20
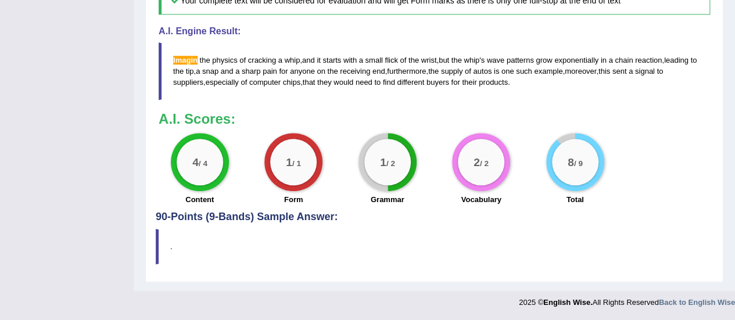
scroll to position [534, 0]
click at [222, 87] on blockquote "Imagin the physics of cracking a whip , and it starts with a small flick of the…" at bounding box center [434, 71] width 551 height 58
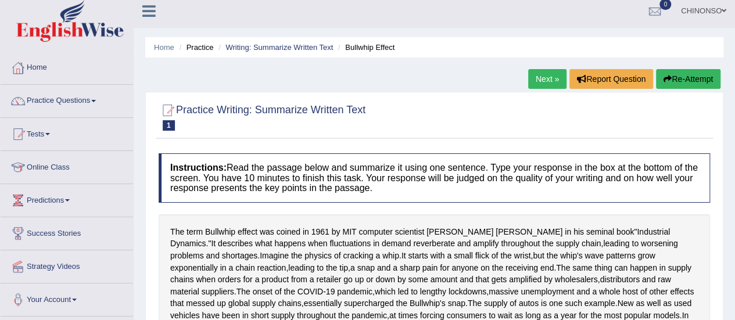
scroll to position [0, 0]
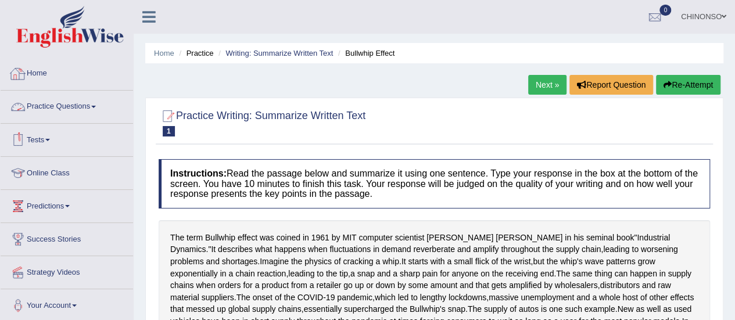
click at [85, 103] on link "Practice Questions" at bounding box center [67, 105] width 132 height 29
